Goal: Check status: Check status

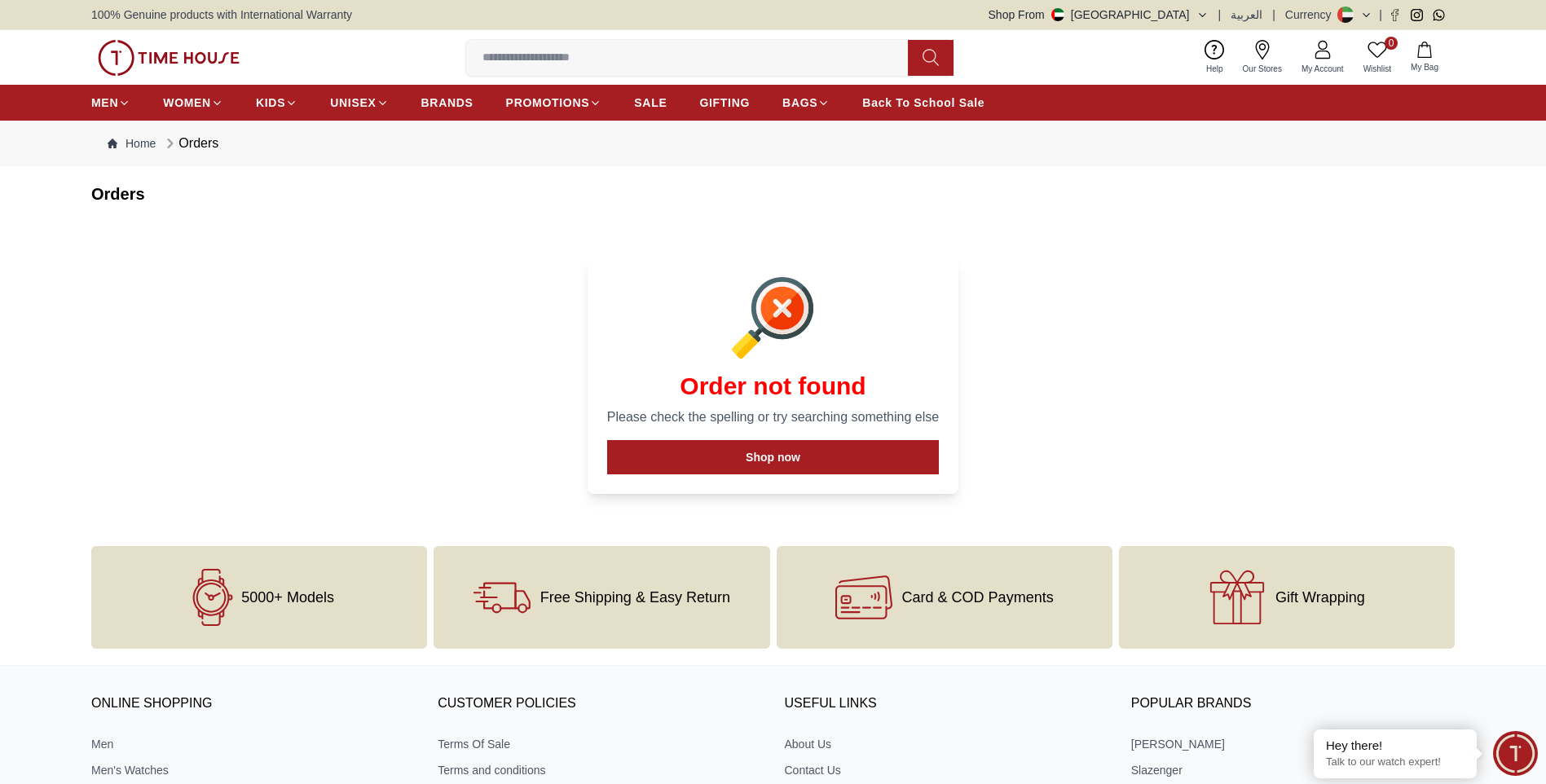
click at [1321, 62] on link "My Account" at bounding box center [1323, 57] width 62 height 42
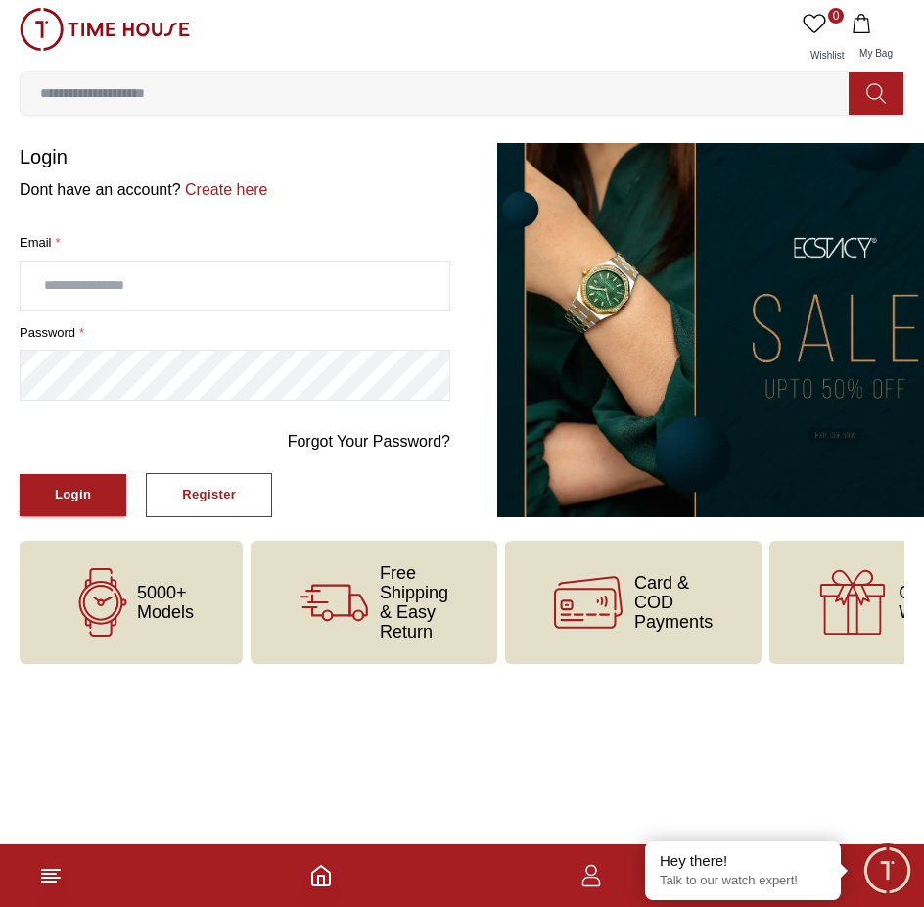
click at [263, 277] on input "text" at bounding box center [235, 285] width 429 height 49
type input "**********"
click at [20, 474] on button "Login" at bounding box center [73, 495] width 107 height 42
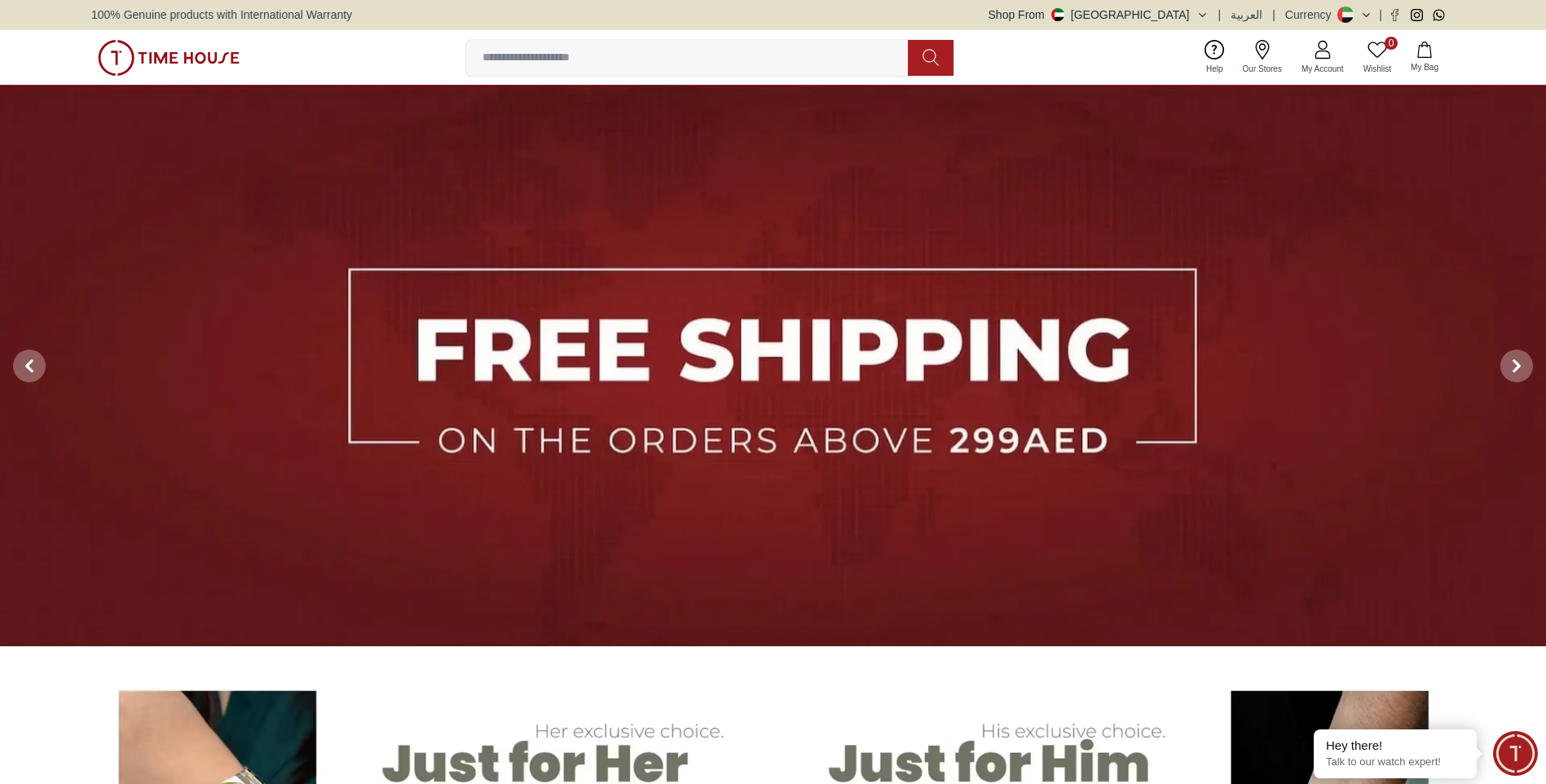
click at [757, 53] on icon at bounding box center [1322, 49] width 19 height 19
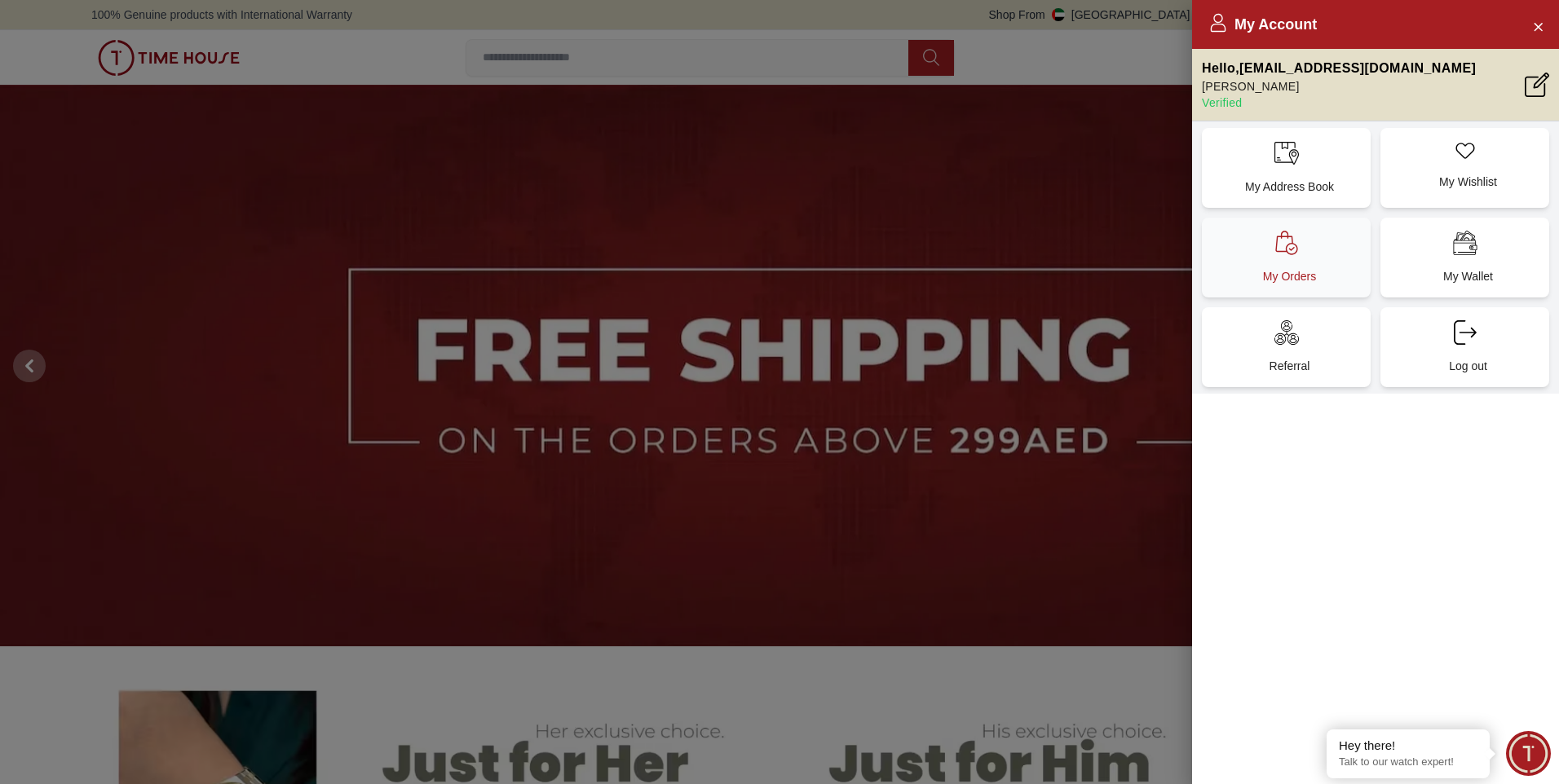
click at [757, 251] on div "My Orders" at bounding box center [1286, 257] width 169 height 80
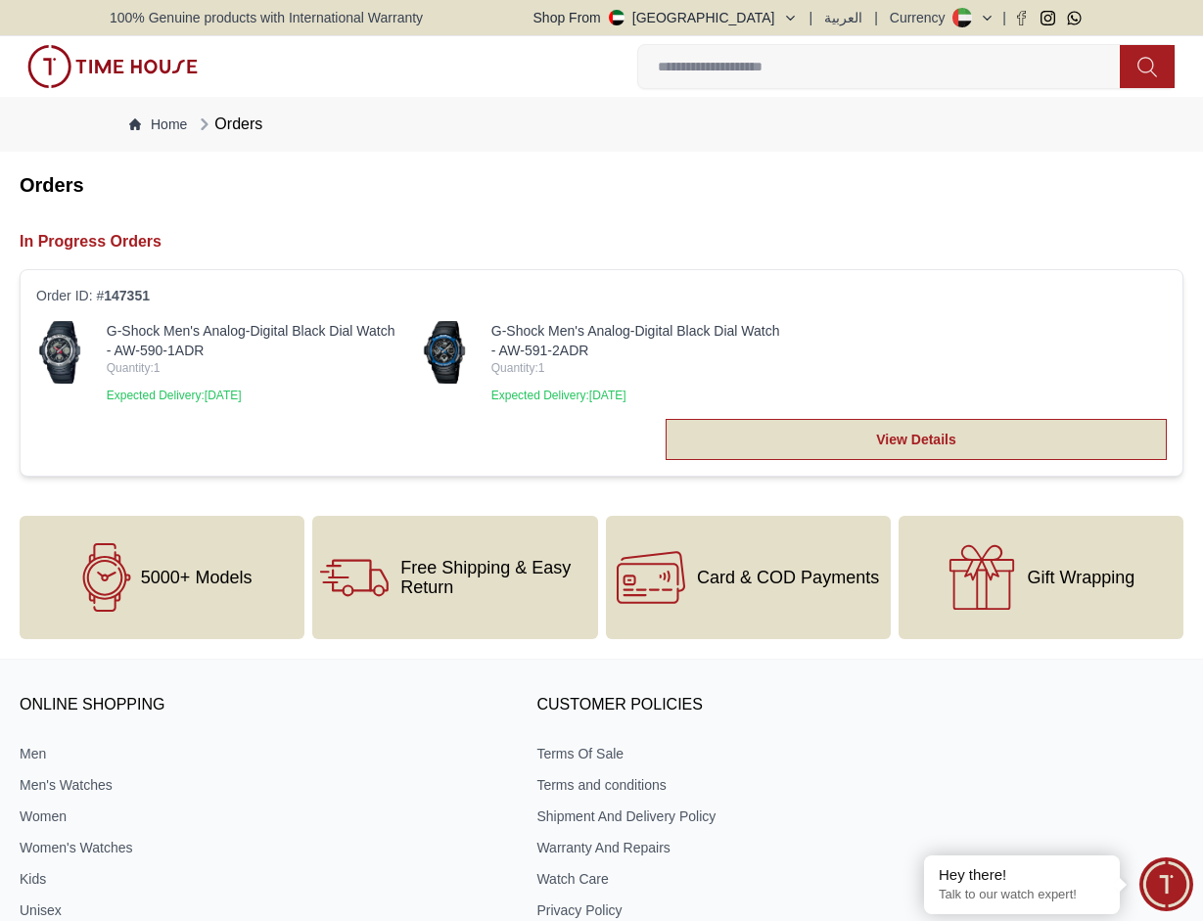
click at [909, 445] on link "View Details" at bounding box center [916, 439] width 501 height 41
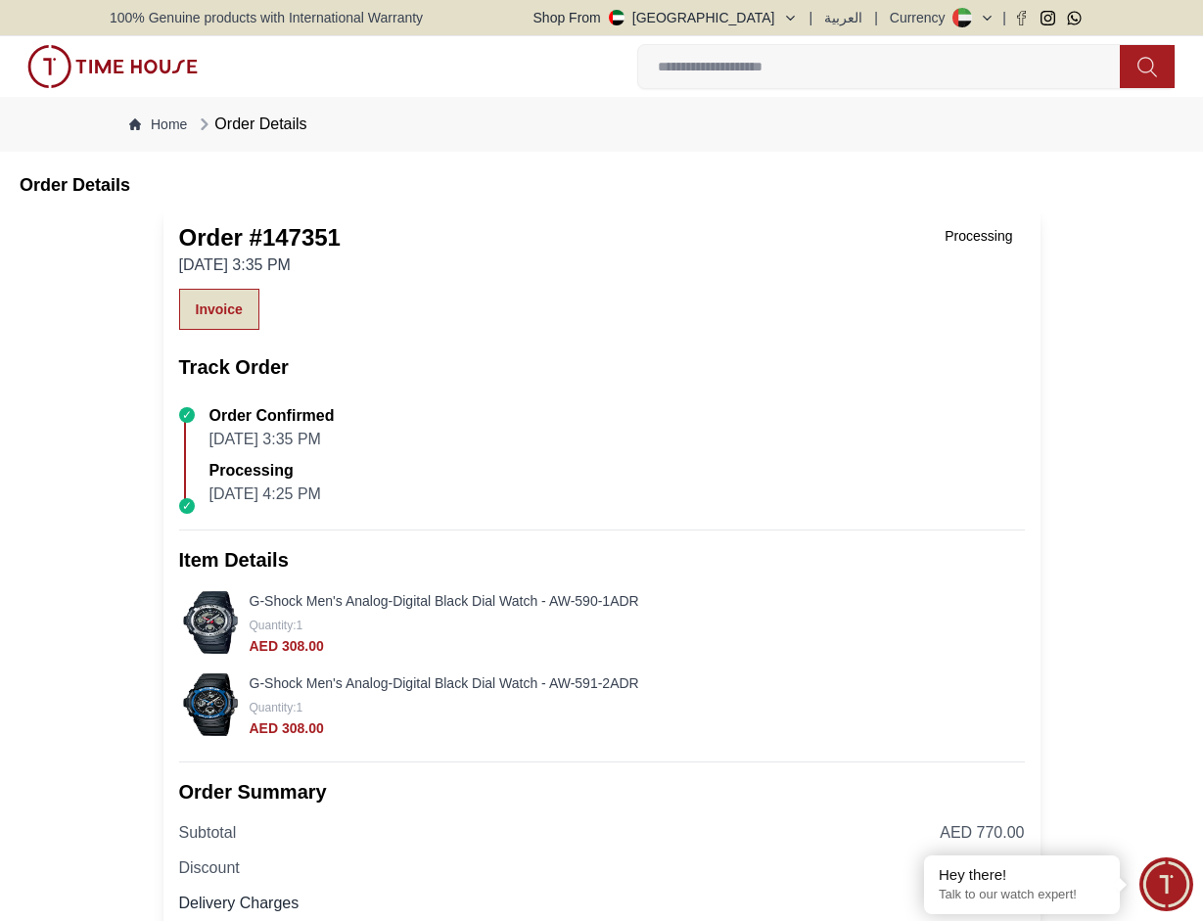
click at [213, 290] on link "Invoice" at bounding box center [219, 309] width 80 height 41
click at [845, 440] on div "Order Confirmed [DATE] 3:35 PM" at bounding box center [610, 424] width 830 height 55
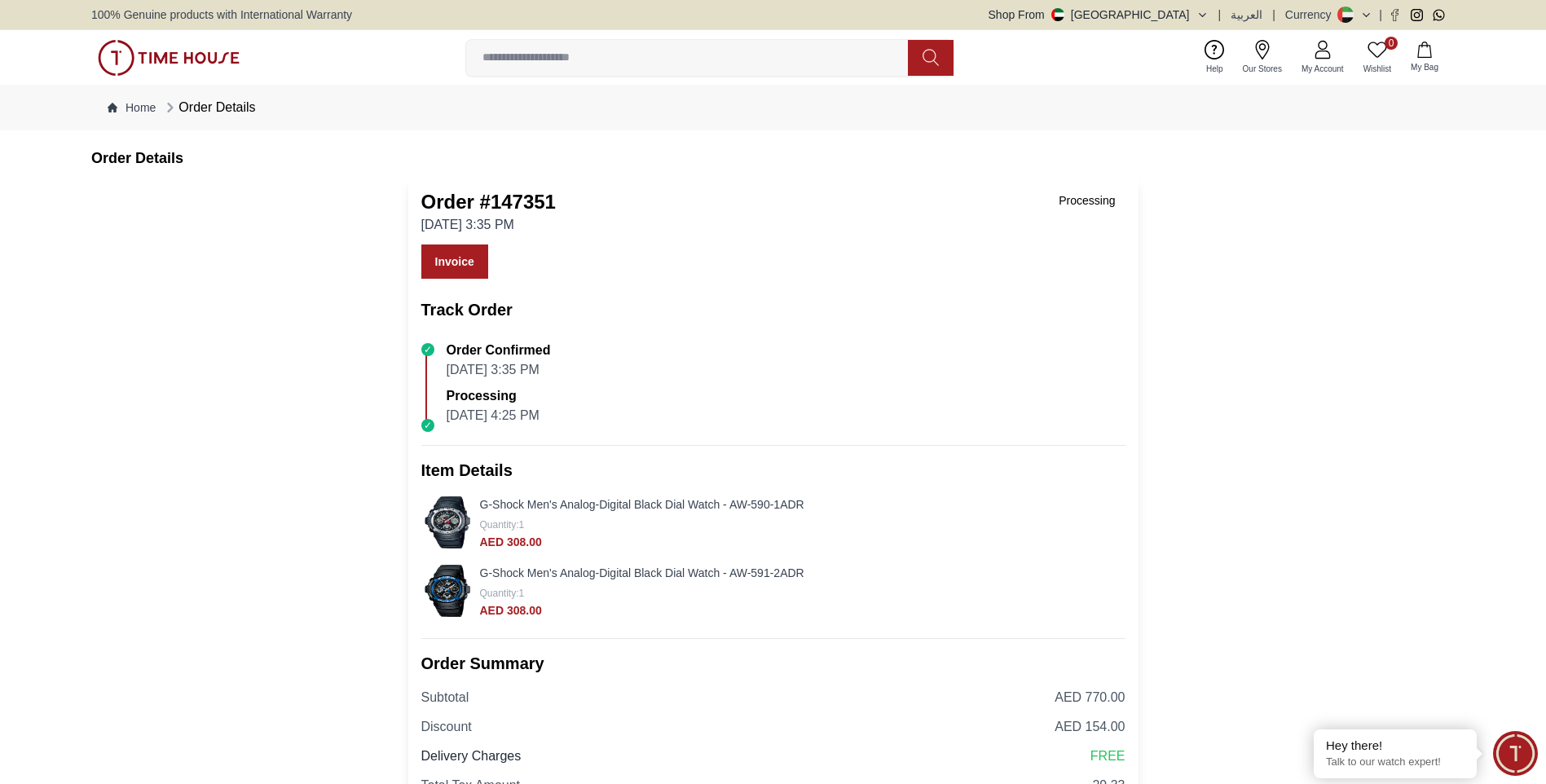
click at [757, 53] on icon at bounding box center [1323, 55] width 16 height 8
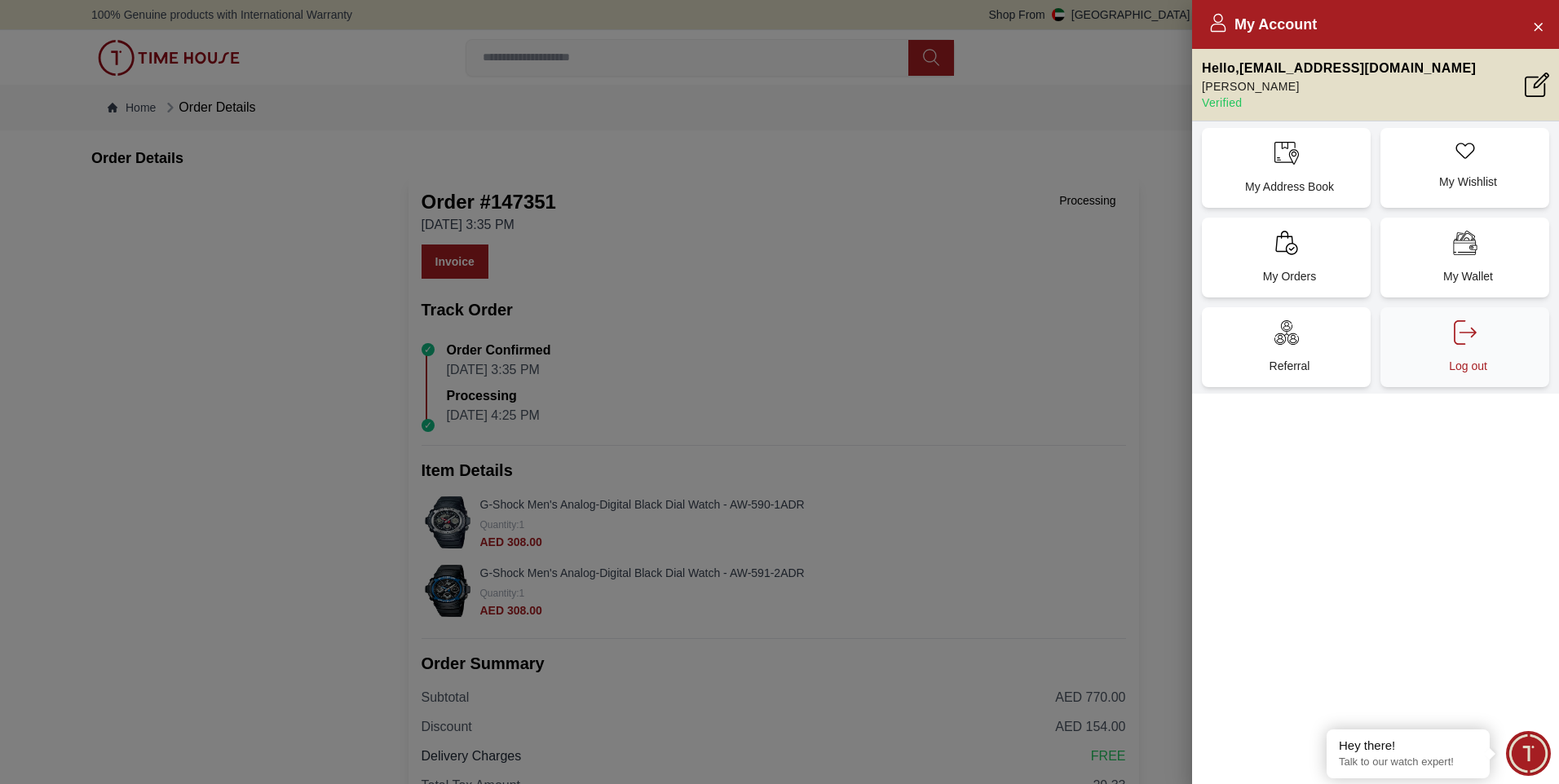
click at [757, 342] on div "Log out" at bounding box center [1465, 347] width 169 height 80
